Goal: Information Seeking & Learning: Learn about a topic

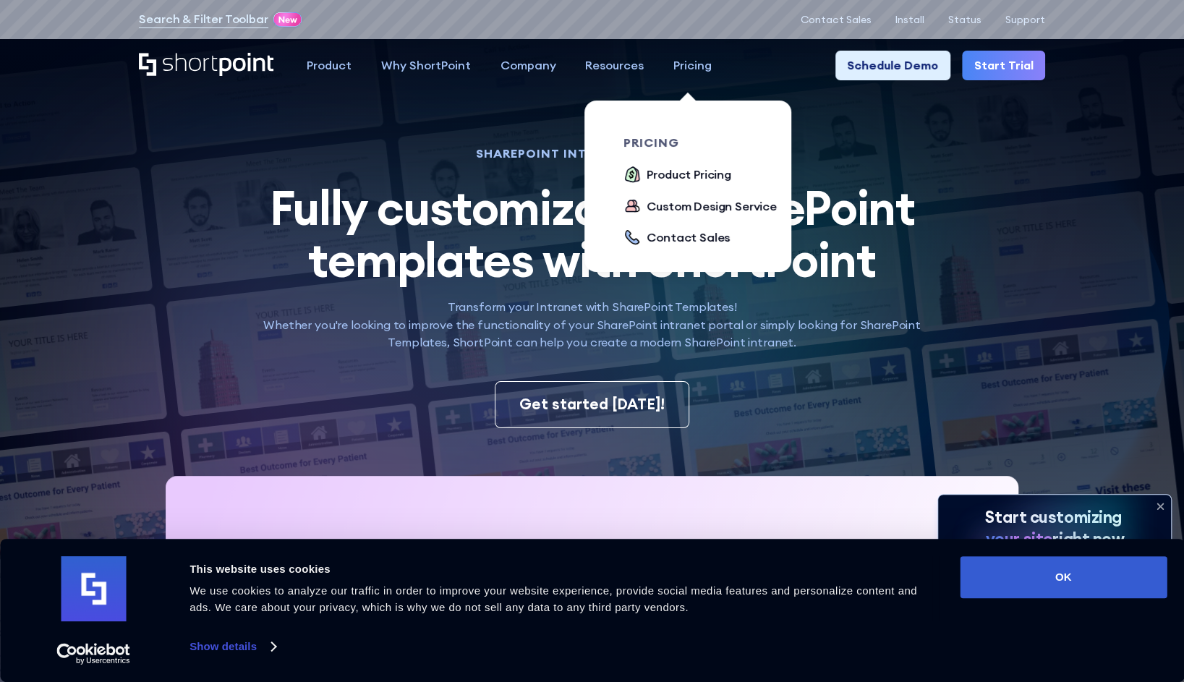
click at [705, 65] on div "Pricing" at bounding box center [692, 65] width 38 height 18
click at [669, 169] on div "Product Pricing" at bounding box center [688, 175] width 85 height 18
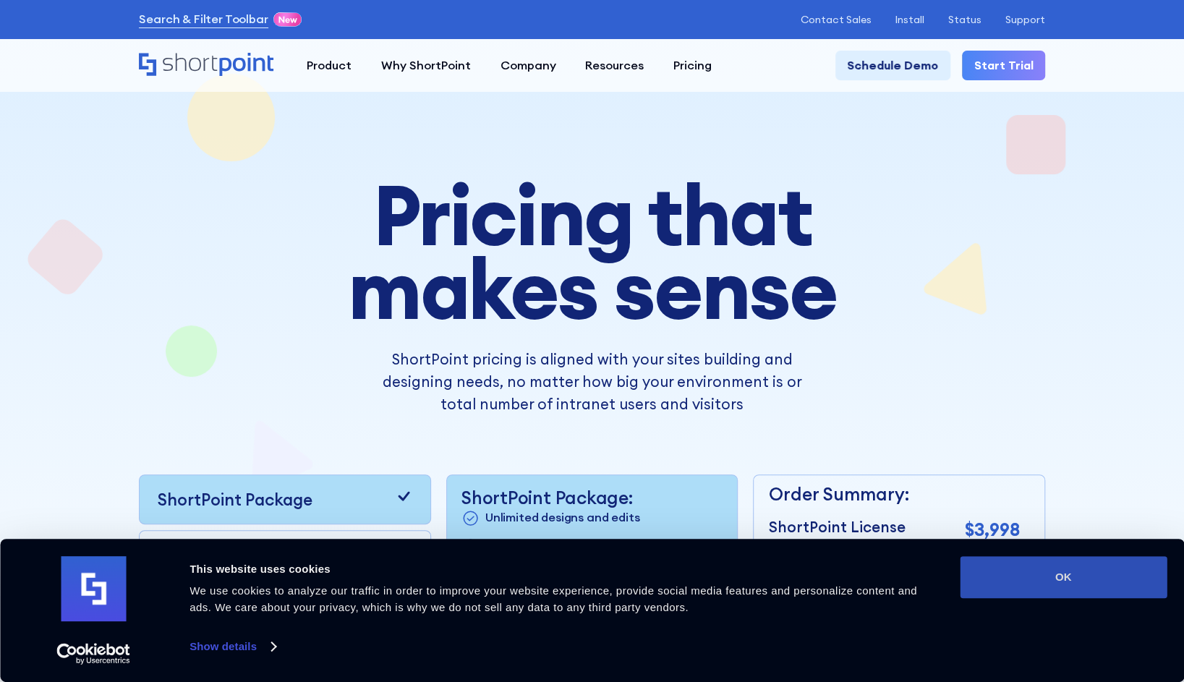
click at [1039, 574] on button "OK" at bounding box center [1062, 577] width 207 height 42
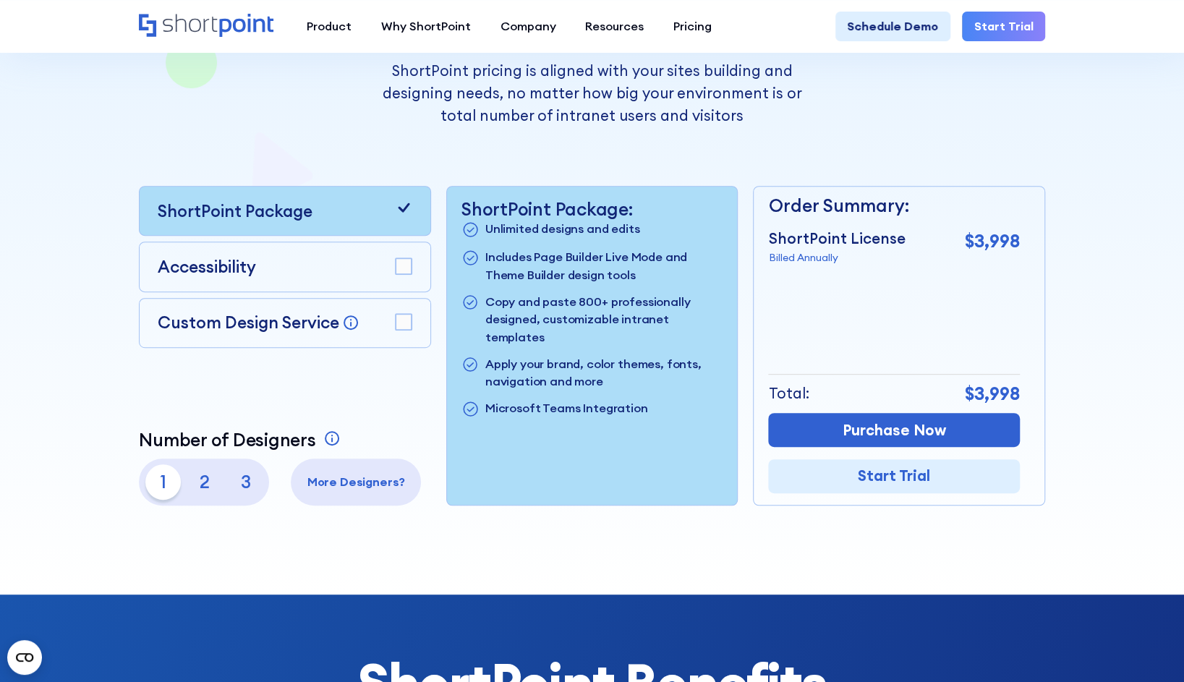
scroll to position [233, 0]
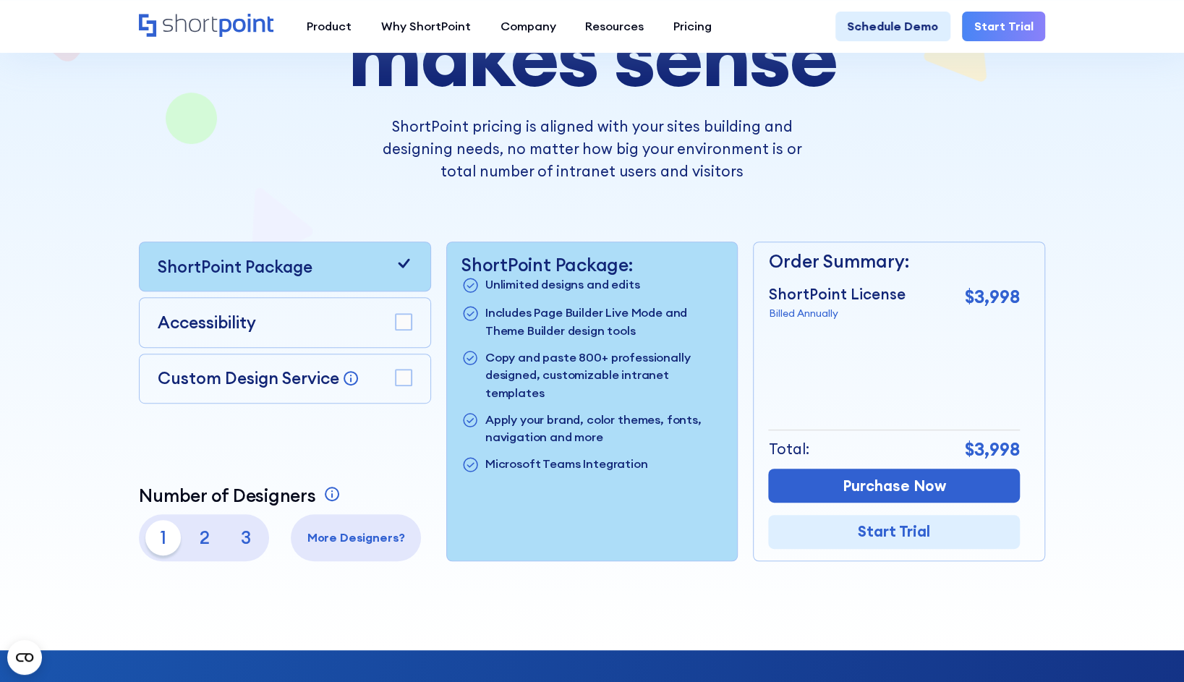
click at [410, 385] on rect at bounding box center [404, 377] width 17 height 17
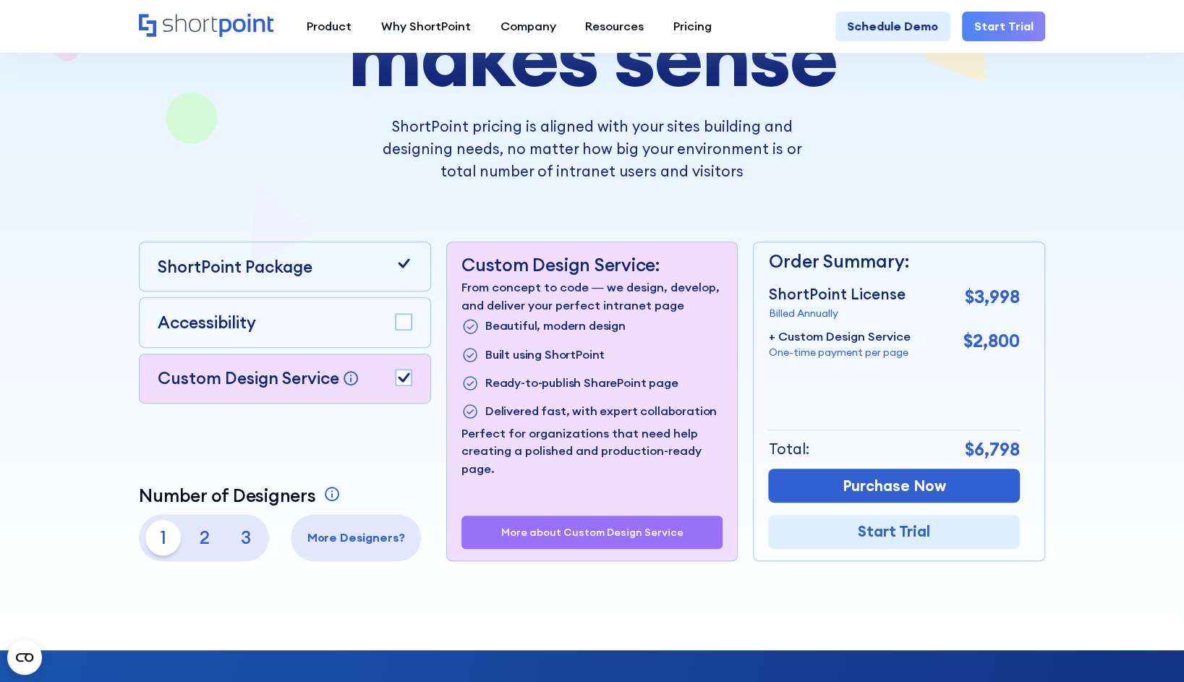
click at [410, 385] on rect at bounding box center [404, 377] width 17 height 17
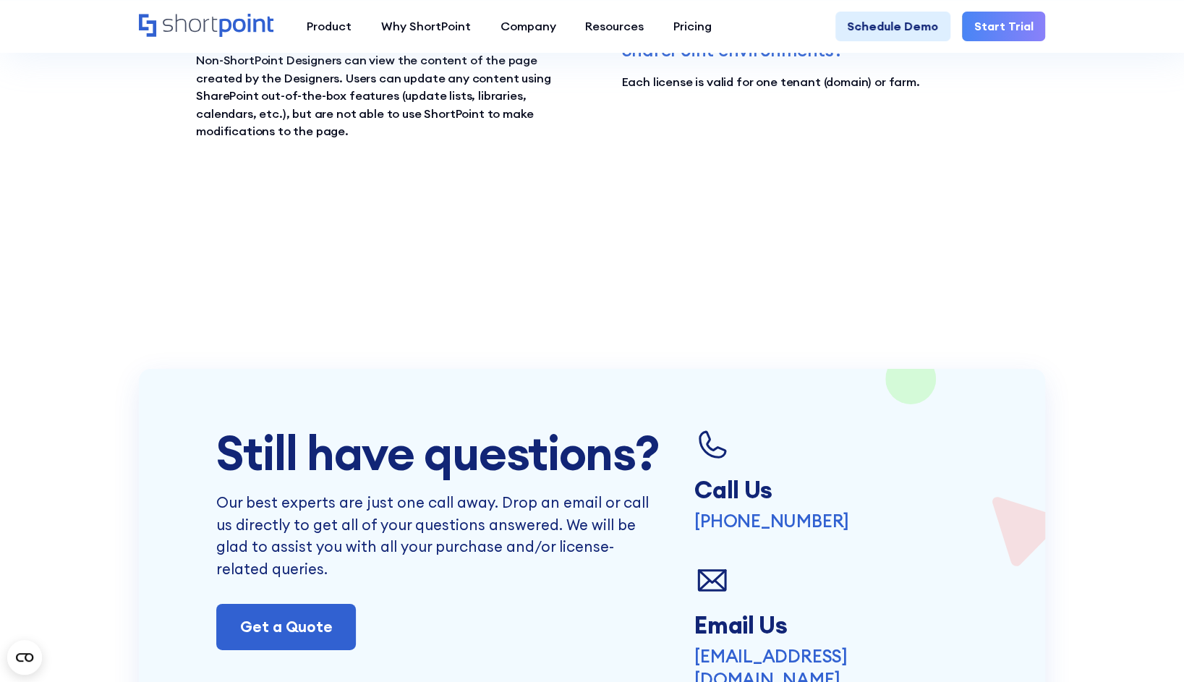
scroll to position [2827, 0]
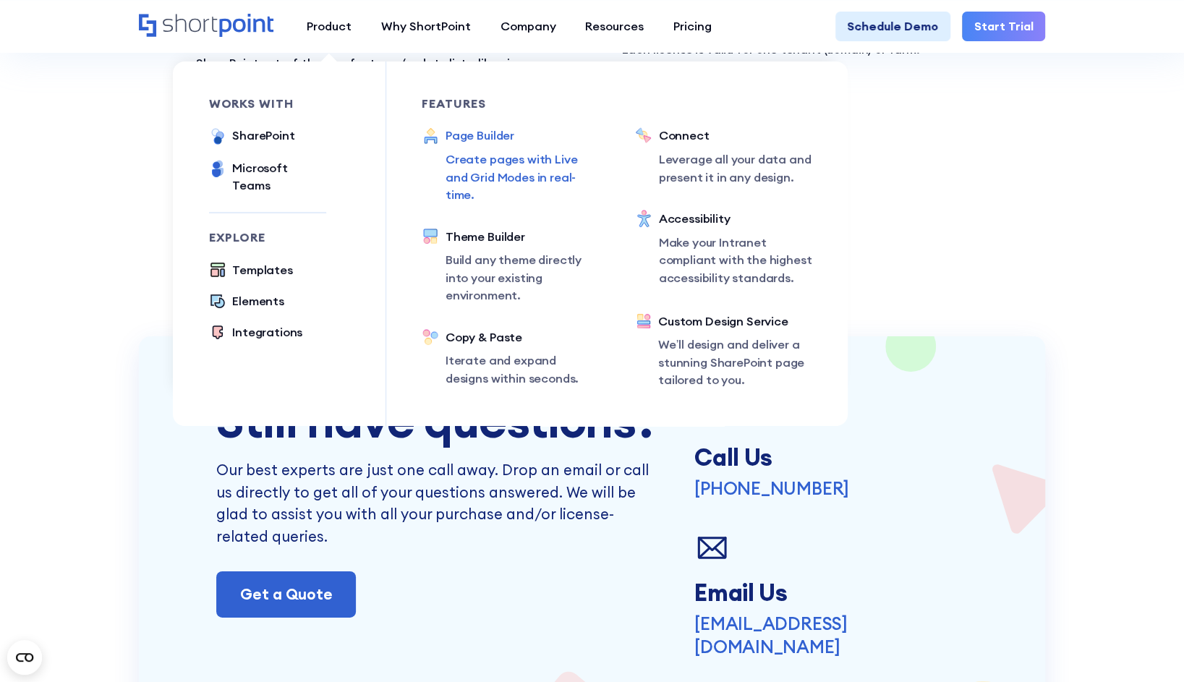
click at [448, 162] on p "Create pages with Live and Grid Modes in real-time." at bounding box center [522, 177] width 154 height 54
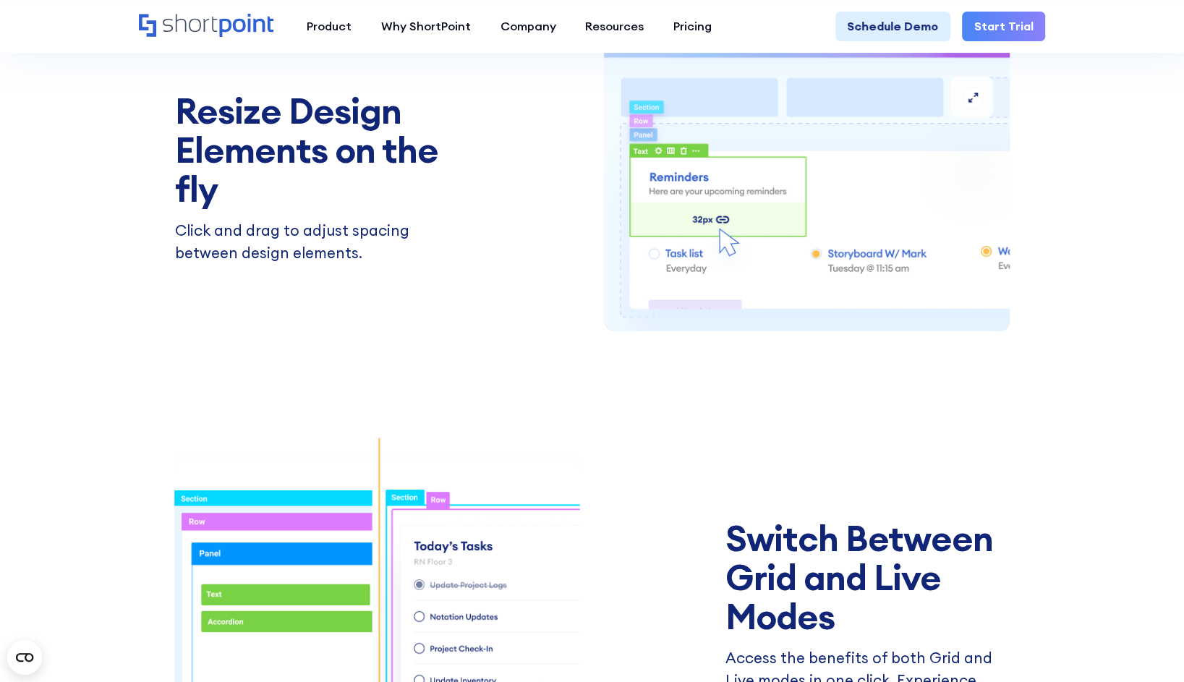
scroll to position [2048, 0]
